Goal: Find specific page/section: Find specific page/section

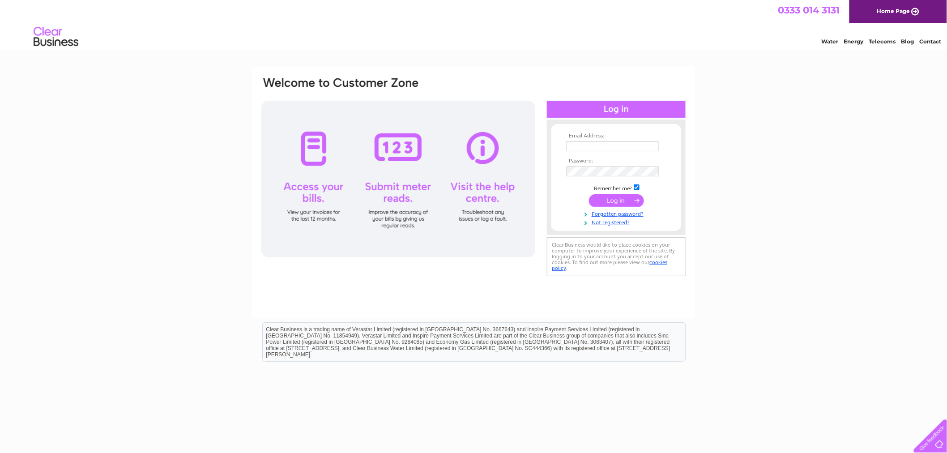
type input "enquiries@grteamwear.co.uk"
click at [617, 202] on input "submit" at bounding box center [616, 200] width 55 height 13
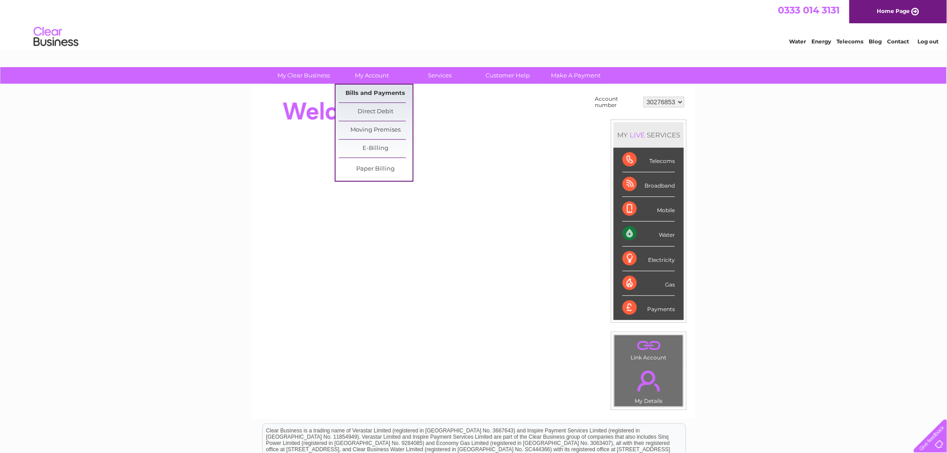
click at [379, 93] on link "Bills and Payments" at bounding box center [376, 94] width 74 height 18
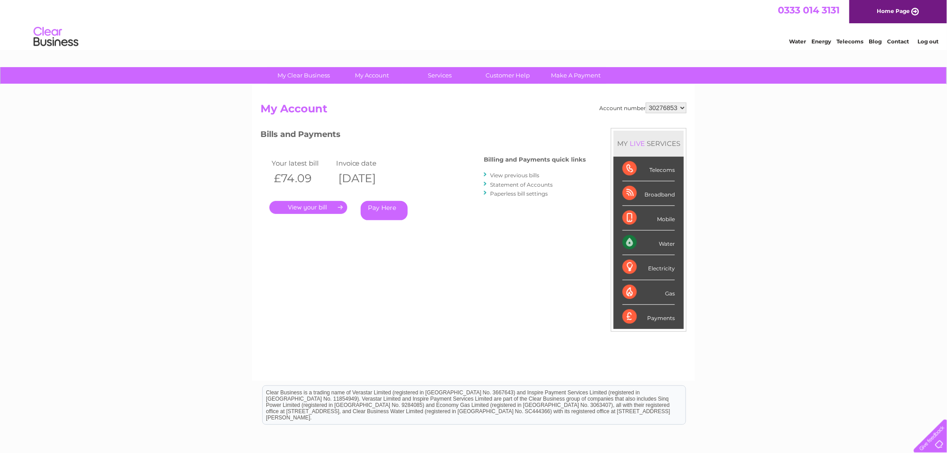
click at [315, 210] on link "." at bounding box center [309, 207] width 78 height 13
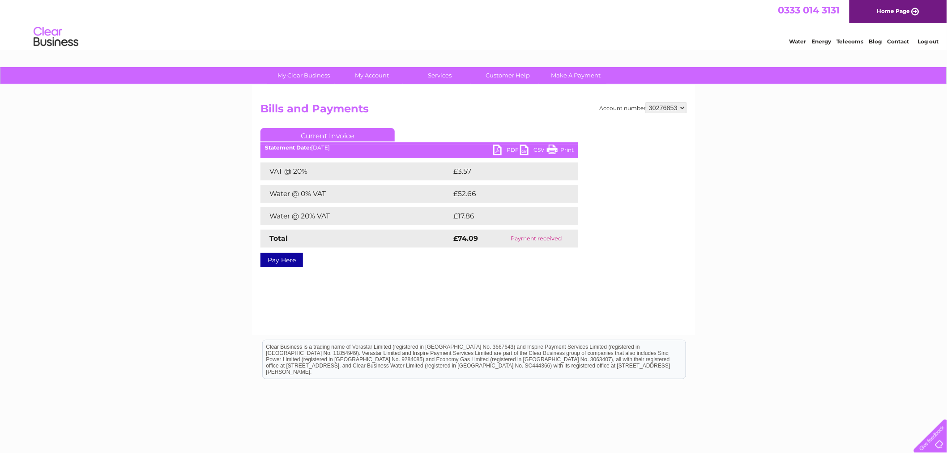
click at [424, 320] on div "Account number 30276853 Bills and Payments Current Invoice PDF CSV Print VAT @ …" at bounding box center [473, 210] width 443 height 251
click at [509, 153] on link "PDF" at bounding box center [506, 151] width 27 height 13
